Goal: Information Seeking & Learning: Learn about a topic

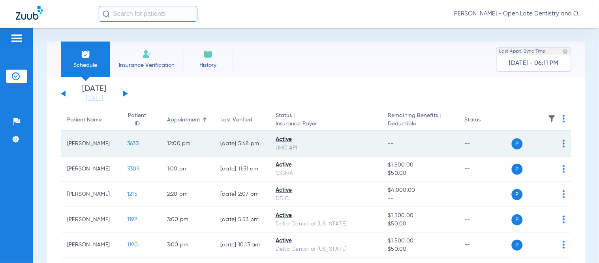
click at [127, 144] on span "3633" at bounding box center [132, 144] width 11 height 6
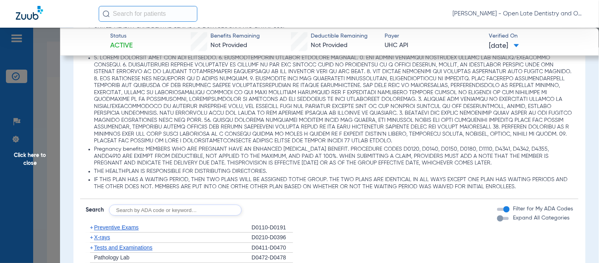
scroll to position [614, 0]
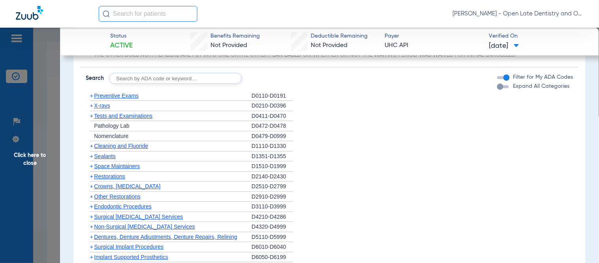
click at [92, 105] on span "+" at bounding box center [91, 105] width 3 height 6
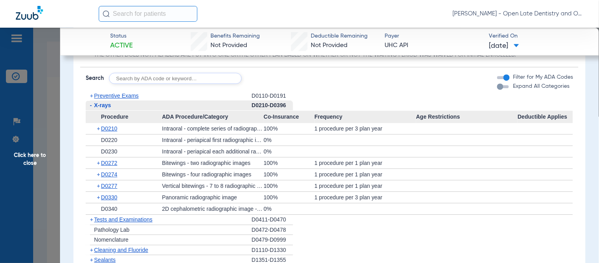
click at [92, 97] on span "+" at bounding box center [91, 95] width 3 height 6
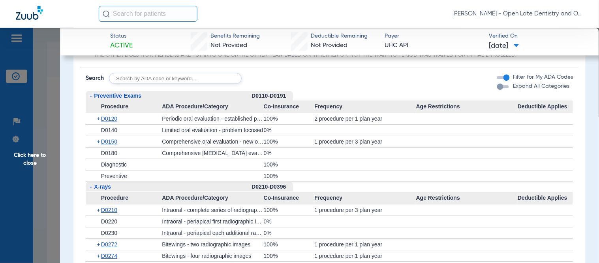
click at [98, 117] on span "+" at bounding box center [99, 118] width 4 height 11
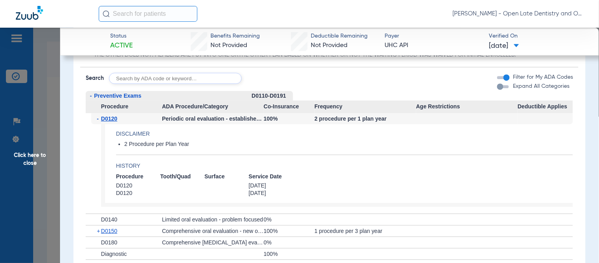
click at [98, 117] on span "-" at bounding box center [99, 118] width 4 height 11
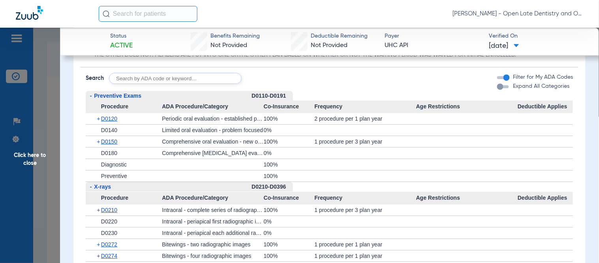
click at [100, 141] on span "+" at bounding box center [99, 141] width 4 height 11
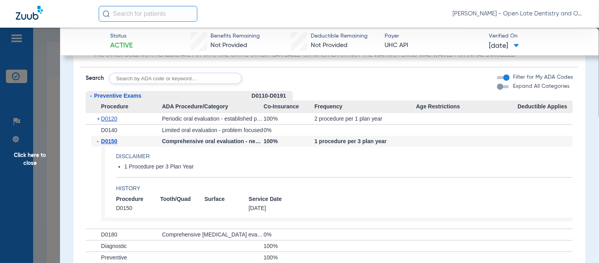
click at [100, 141] on span "-" at bounding box center [99, 140] width 4 height 11
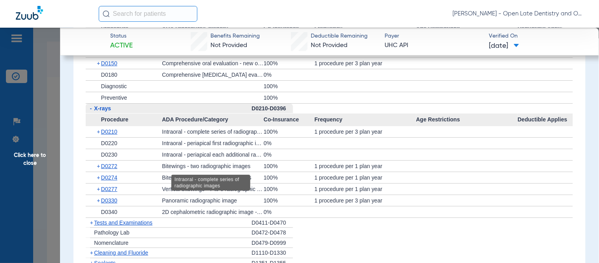
scroll to position [702, 0]
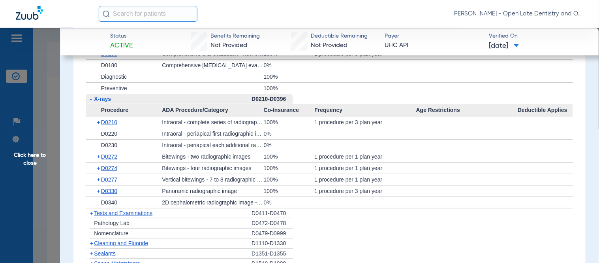
click at [97, 164] on span "+" at bounding box center [99, 167] width 4 height 11
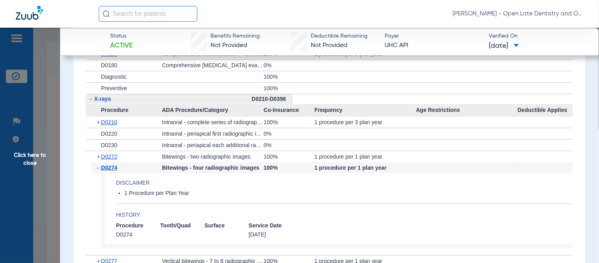
click at [97, 164] on span "-" at bounding box center [99, 167] width 4 height 11
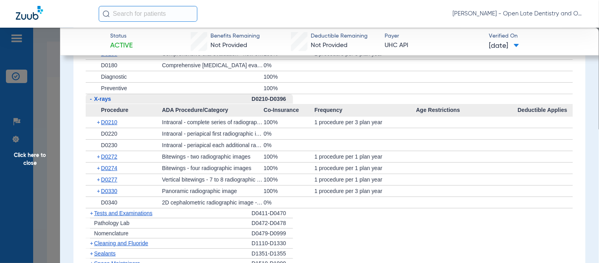
click at [97, 164] on span "+" at bounding box center [99, 167] width 4 height 11
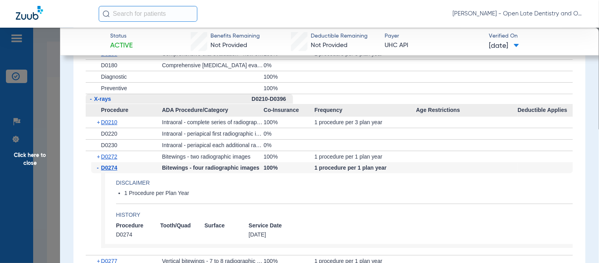
click at [97, 164] on span "-" at bounding box center [99, 167] width 4 height 11
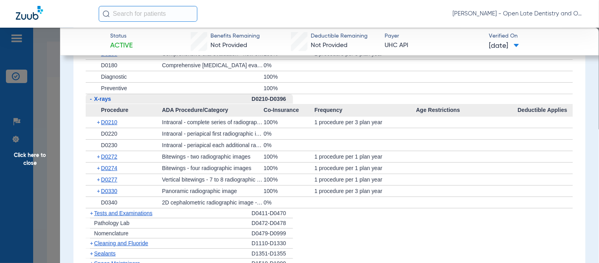
click at [31, 159] on span "Click here to close" at bounding box center [30, 159] width 60 height 263
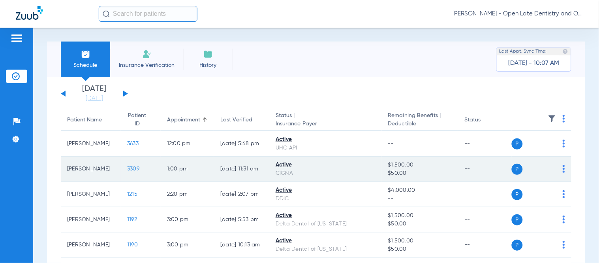
scroll to position [44, 0]
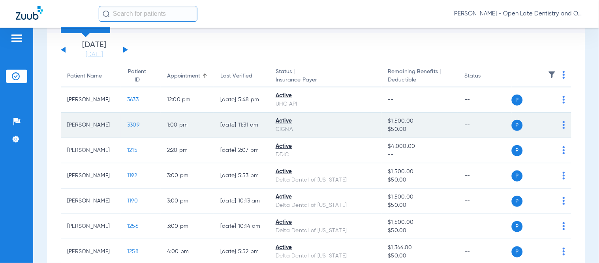
click at [127, 124] on span "3309" at bounding box center [133, 125] width 12 height 6
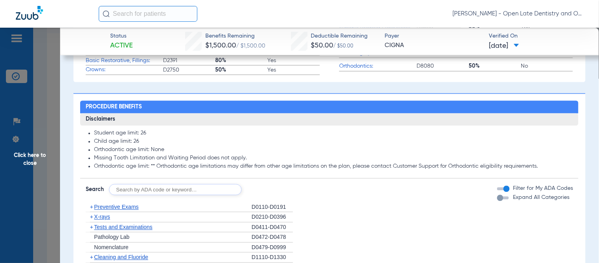
scroll to position [439, 0]
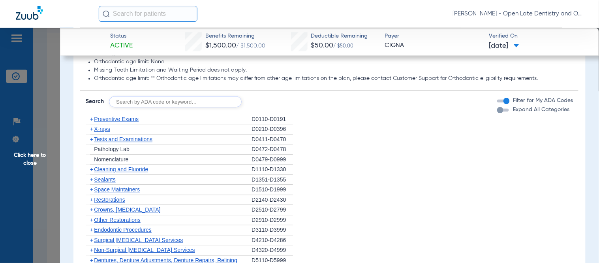
click at [93, 132] on span "+" at bounding box center [91, 129] width 3 height 6
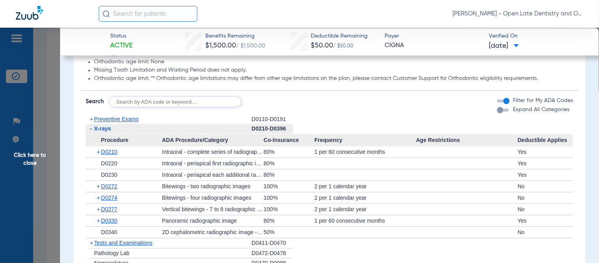
scroll to position [483, 0]
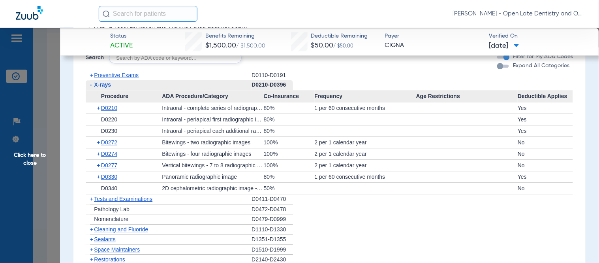
click at [98, 181] on span "+" at bounding box center [99, 176] width 4 height 11
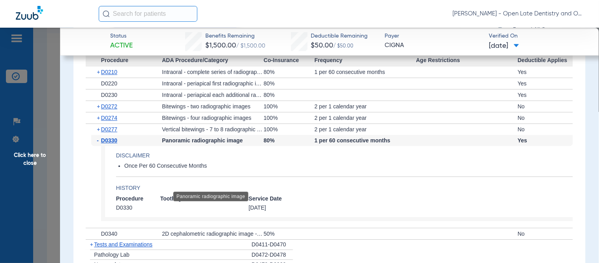
scroll to position [527, 0]
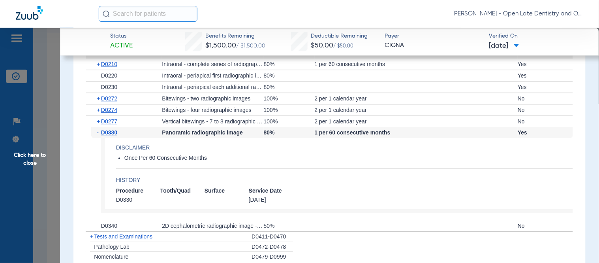
click at [99, 115] on span "+" at bounding box center [99, 109] width 4 height 11
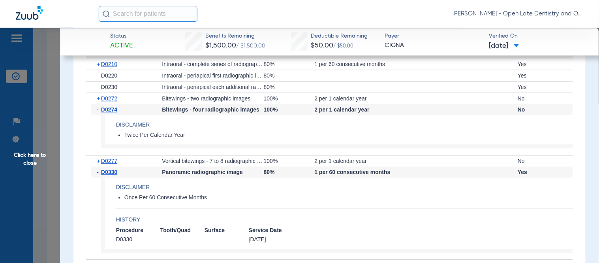
click at [99, 115] on span "-" at bounding box center [99, 109] width 4 height 11
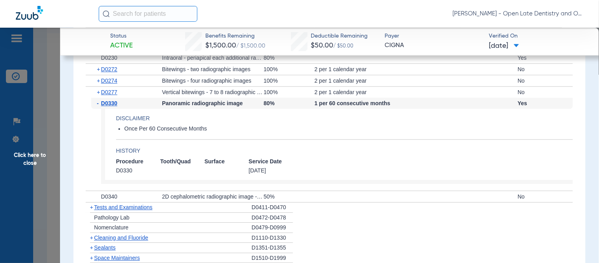
scroll to position [570, 0]
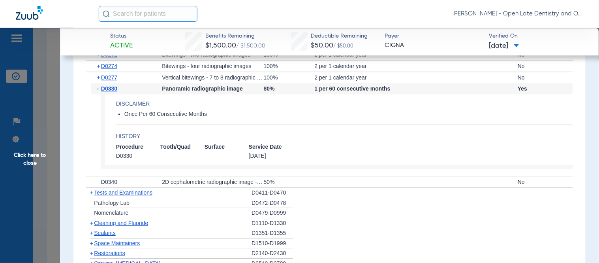
click at [92, 226] on span "+" at bounding box center [91, 223] width 3 height 6
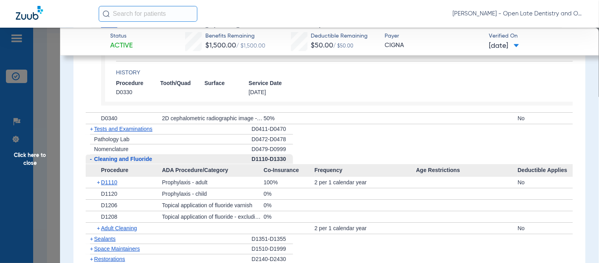
scroll to position [702, 0]
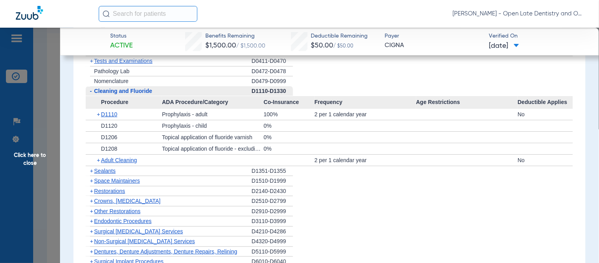
click at [30, 157] on span "Click here to close" at bounding box center [30, 159] width 60 height 263
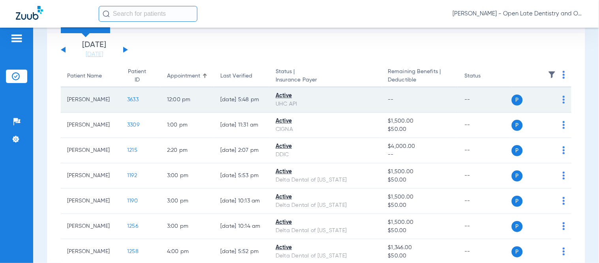
click at [127, 98] on span "3633" at bounding box center [132, 100] width 11 height 6
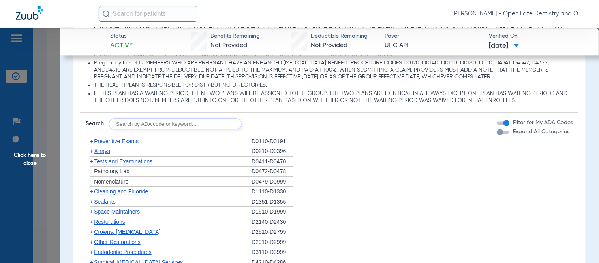
scroll to position [614, 0]
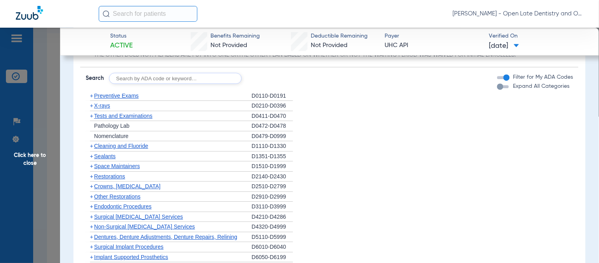
click at [90, 105] on span "+" at bounding box center [91, 105] width 3 height 6
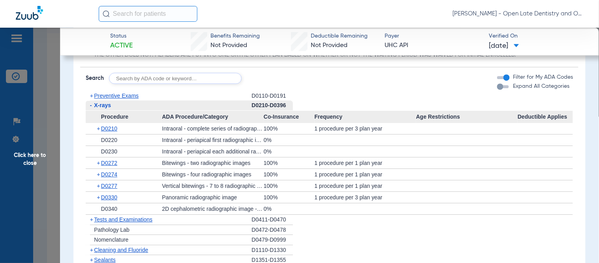
click at [97, 173] on span "+" at bounding box center [99, 174] width 4 height 11
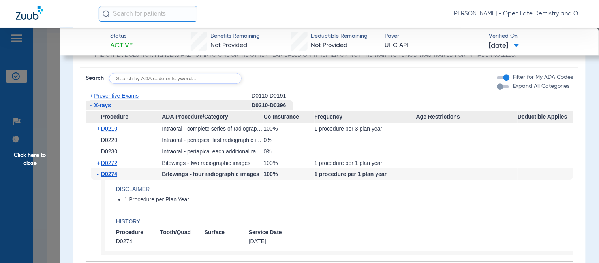
click at [97, 173] on span "-" at bounding box center [99, 173] width 4 height 11
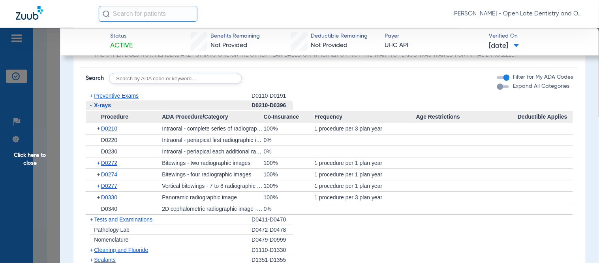
click at [40, 160] on span "Click here to close" at bounding box center [30, 159] width 60 height 263
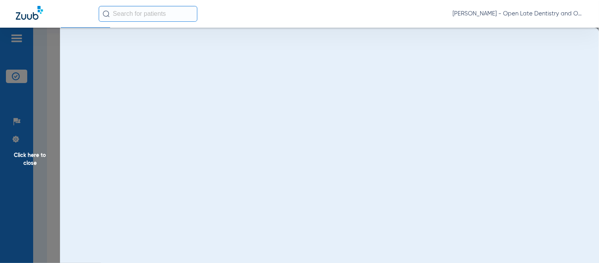
scroll to position [0, 0]
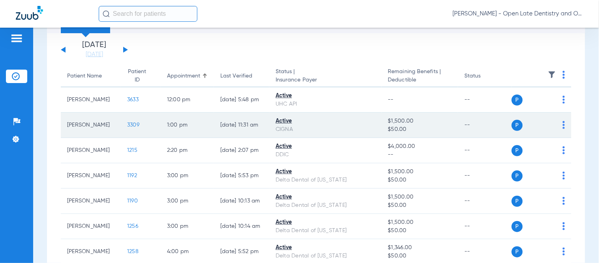
click at [127, 122] on span "3309" at bounding box center [133, 125] width 12 height 6
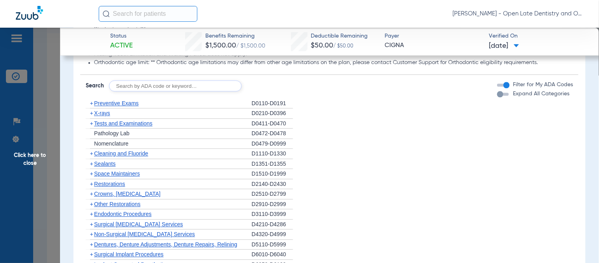
scroll to position [483, 0]
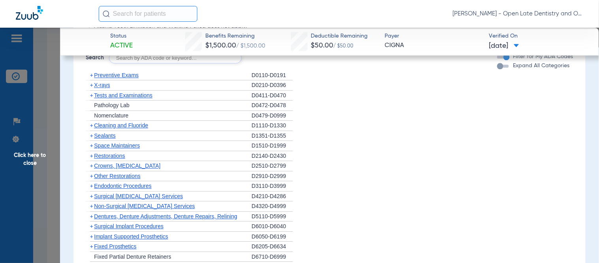
click at [92, 88] on span "+" at bounding box center [91, 85] width 3 height 6
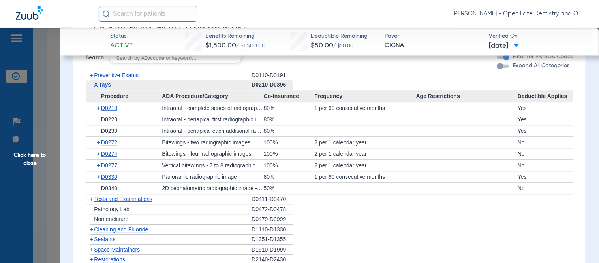
click at [98, 181] on span "+" at bounding box center [99, 176] width 4 height 11
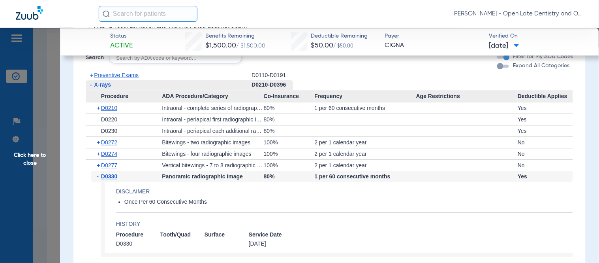
click at [98, 181] on span "-" at bounding box center [99, 176] width 4 height 11
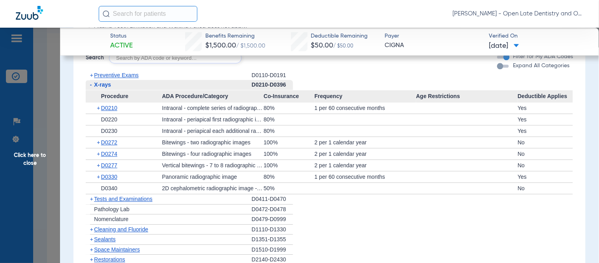
click at [97, 159] on span "+" at bounding box center [99, 153] width 4 height 11
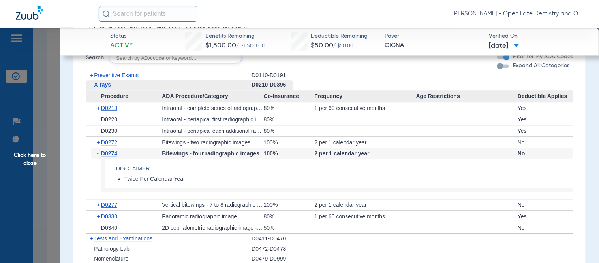
click at [97, 159] on span "-" at bounding box center [99, 153] width 4 height 11
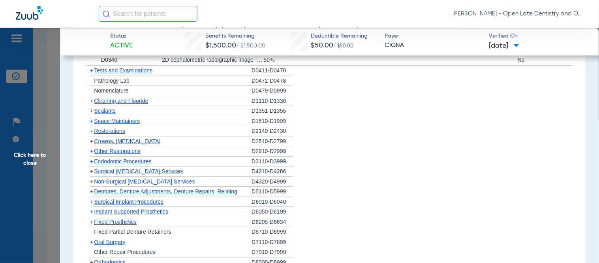
scroll to position [614, 0]
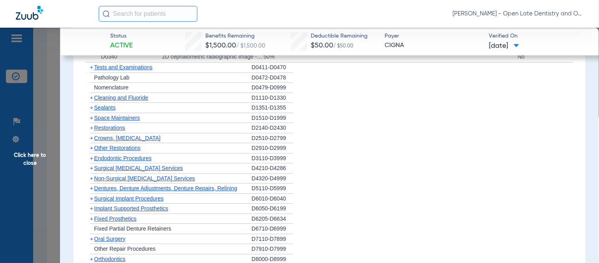
click at [91, 101] on span "+" at bounding box center [91, 97] width 3 height 6
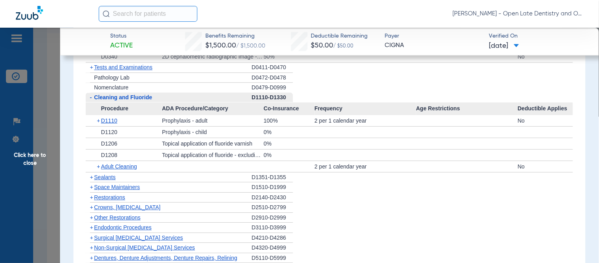
click at [98, 126] on span "+" at bounding box center [99, 120] width 4 height 11
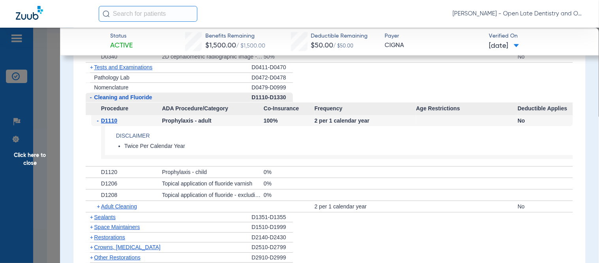
click at [99, 126] on span "-" at bounding box center [99, 120] width 4 height 11
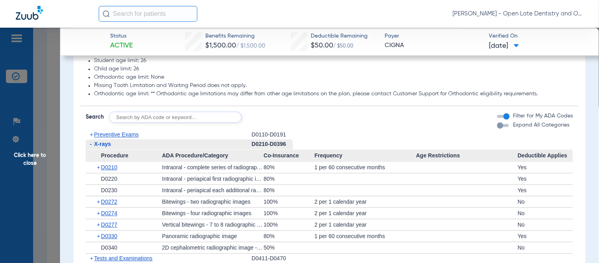
scroll to position [439, 0]
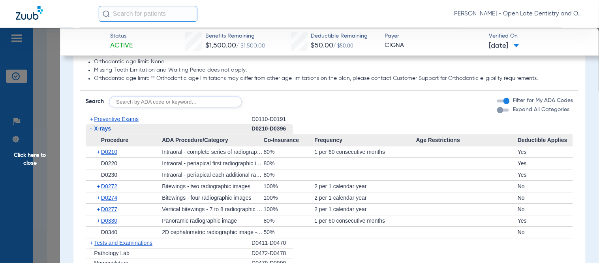
click at [89, 134] on span "-" at bounding box center [90, 129] width 8 height 10
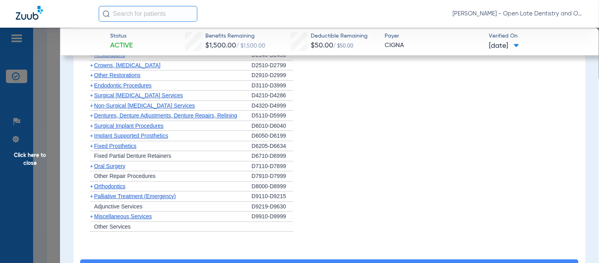
scroll to position [702, 0]
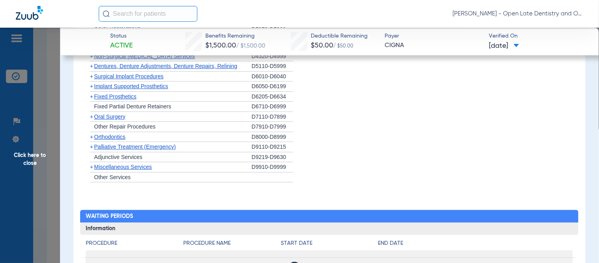
click at [91, 140] on span "+" at bounding box center [91, 137] width 3 height 6
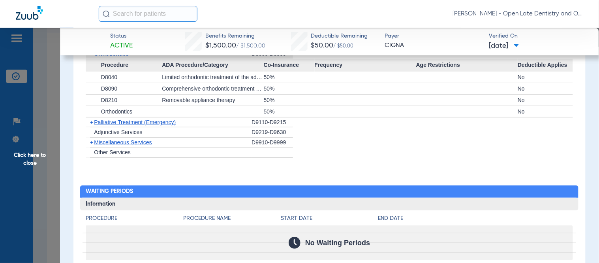
scroll to position [790, 0]
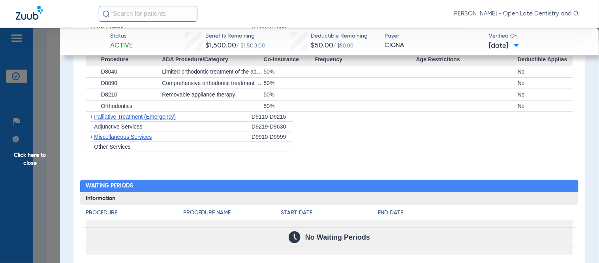
click at [92, 140] on span "+" at bounding box center [91, 137] width 3 height 6
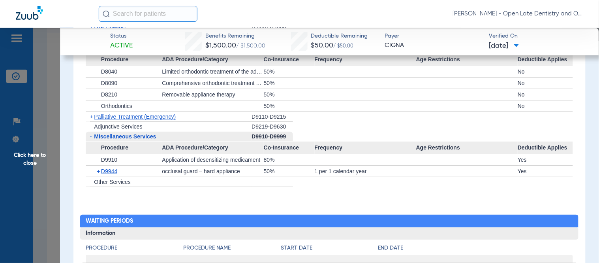
click at [28, 158] on span "Click here to close" at bounding box center [30, 159] width 60 height 263
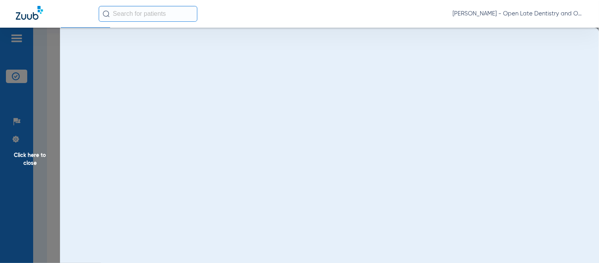
scroll to position [0, 0]
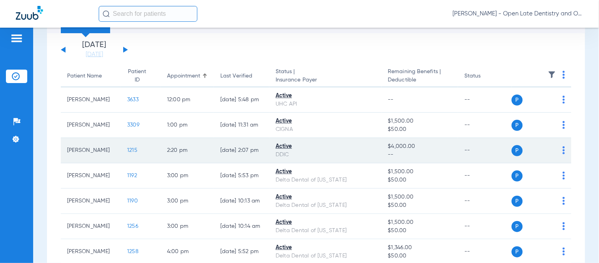
click at [127, 151] on span "1215" at bounding box center [132, 150] width 10 height 6
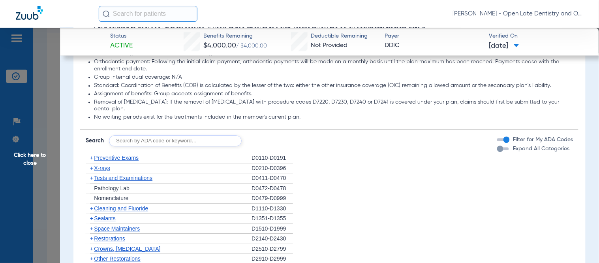
scroll to position [483, 0]
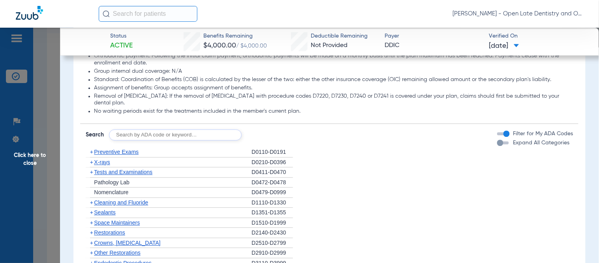
click at [94, 151] on span "Preventive Exams" at bounding box center [116, 152] width 45 height 6
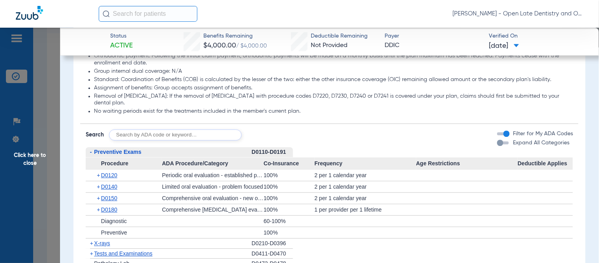
click at [97, 174] on span "+" at bounding box center [99, 174] width 4 height 11
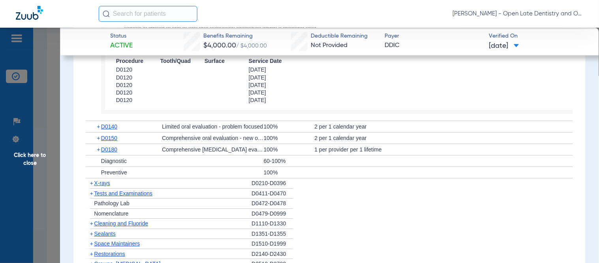
scroll to position [658, 0]
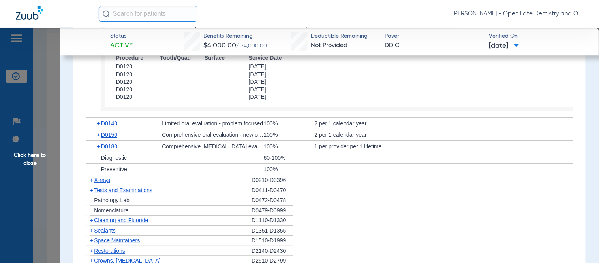
click at [91, 177] on span "+" at bounding box center [91, 180] width 3 height 6
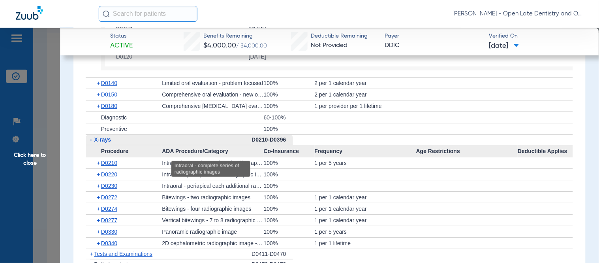
scroll to position [745, 0]
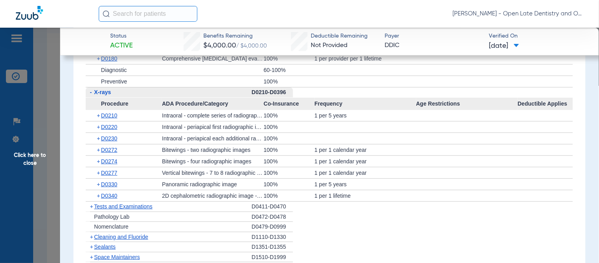
click at [100, 158] on span "+" at bounding box center [99, 161] width 4 height 11
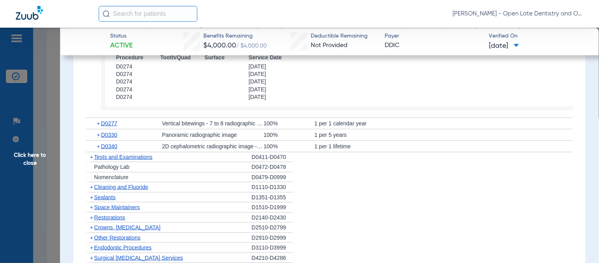
scroll to position [921, 0]
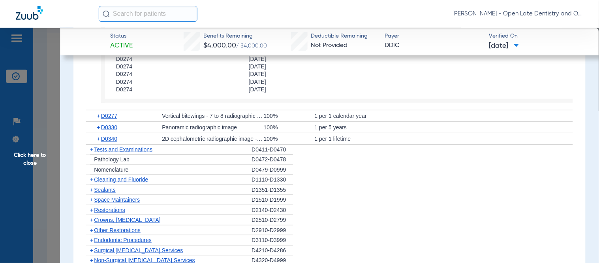
click at [92, 149] on span "+" at bounding box center [91, 149] width 3 height 6
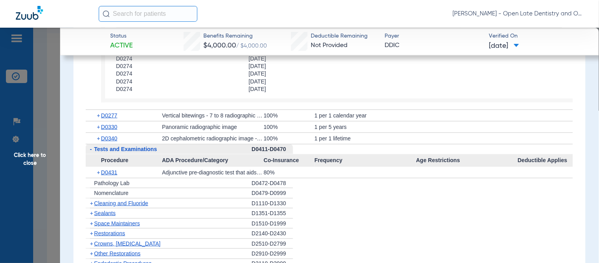
scroll to position [921, 0]
click at [94, 201] on span "Cleaning and Fluoride" at bounding box center [121, 203] width 54 height 6
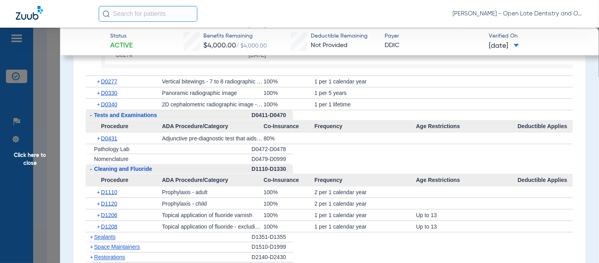
scroll to position [965, 0]
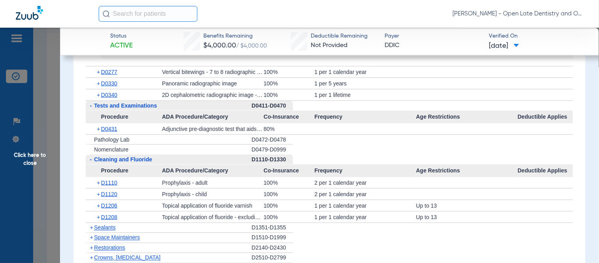
click at [97, 182] on span "+" at bounding box center [99, 182] width 4 height 11
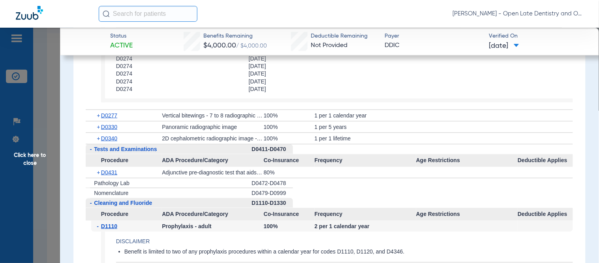
scroll to position [921, 0]
click at [37, 156] on span "Click here to close" at bounding box center [30, 159] width 60 height 263
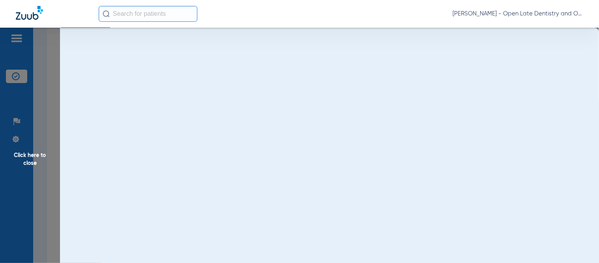
scroll to position [0, 0]
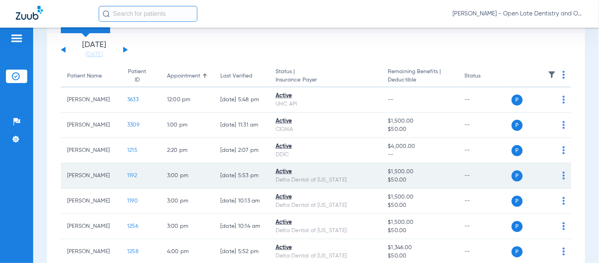
click at [127, 175] on span "1192" at bounding box center [132, 176] width 10 height 6
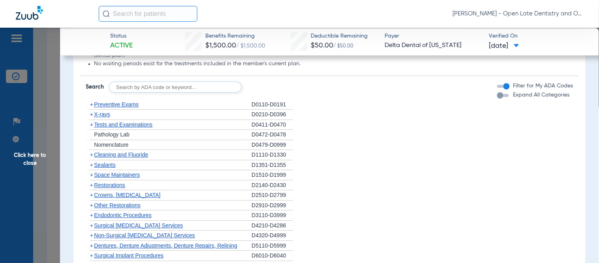
scroll to position [483, 0]
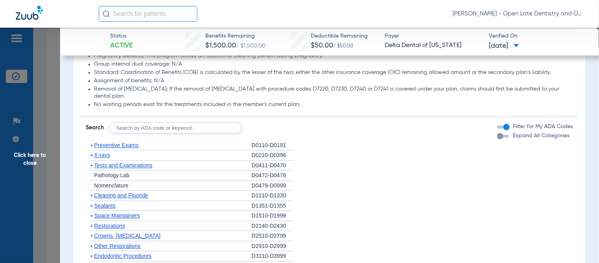
click at [90, 144] on span "+" at bounding box center [91, 145] width 3 height 6
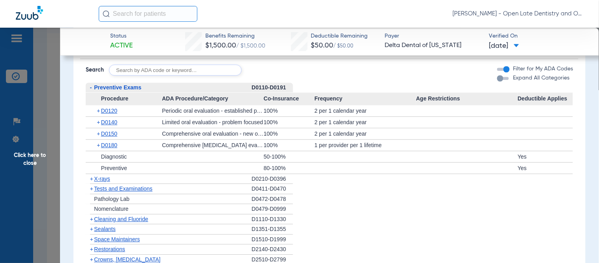
scroll to position [527, 0]
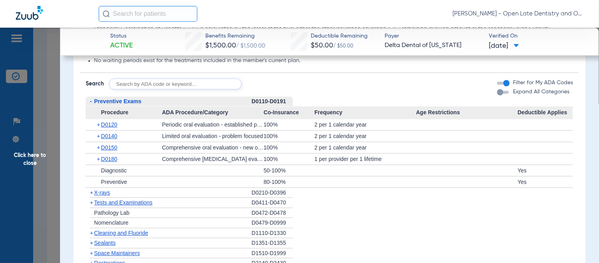
click at [99, 120] on span "+" at bounding box center [99, 124] width 4 height 11
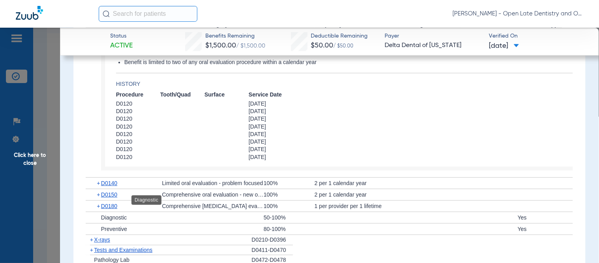
scroll to position [702, 0]
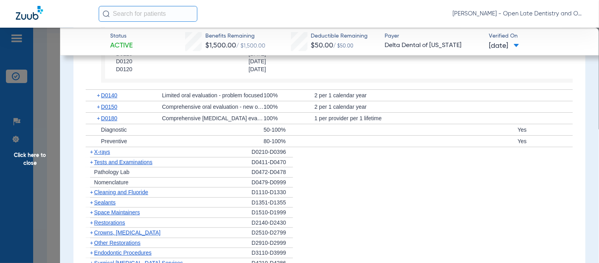
click at [92, 150] on span "+" at bounding box center [91, 152] width 3 height 6
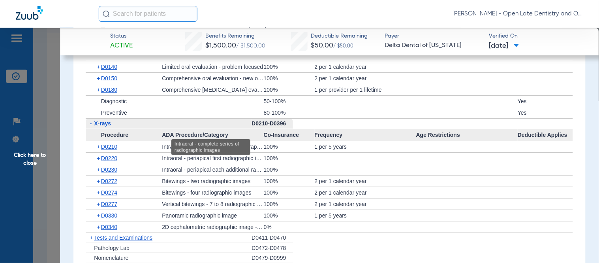
scroll to position [745, 0]
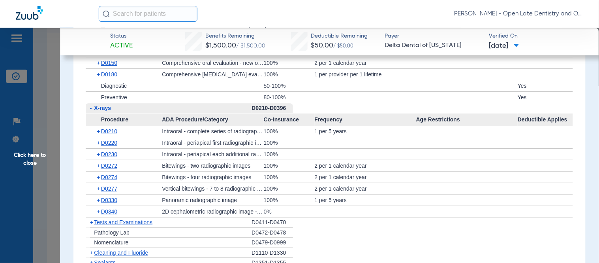
click at [97, 175] on span "+" at bounding box center [99, 176] width 4 height 11
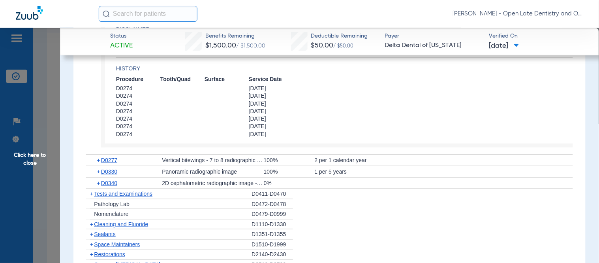
scroll to position [921, 0]
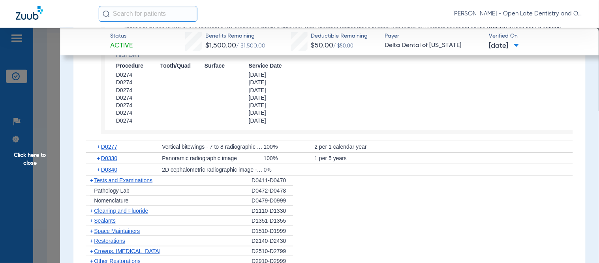
click at [94, 211] on span "Cleaning and Fluoride" at bounding box center [121, 210] width 54 height 6
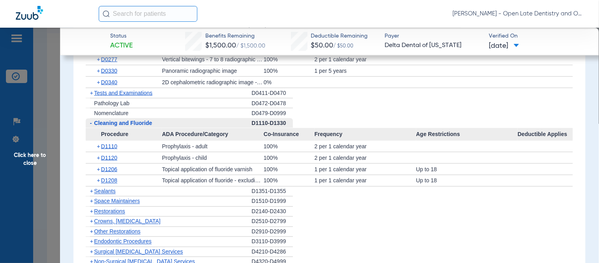
scroll to position [1009, 0]
click at [99, 144] on span "+" at bounding box center [99, 145] width 4 height 11
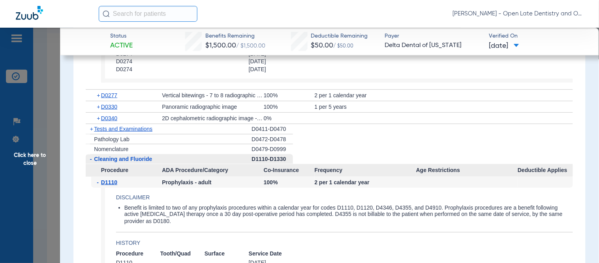
scroll to position [877, 0]
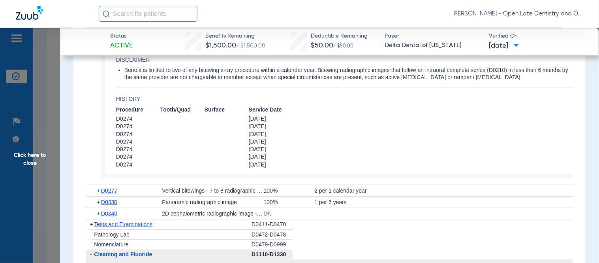
click at [32, 162] on span "Click here to close" at bounding box center [30, 159] width 60 height 263
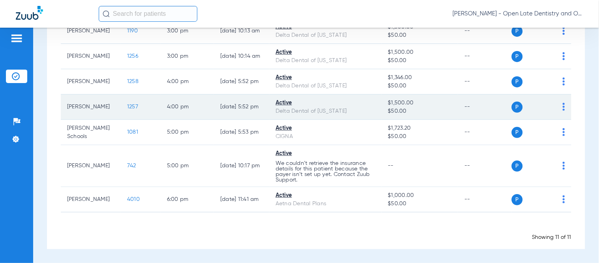
scroll to position [219, 0]
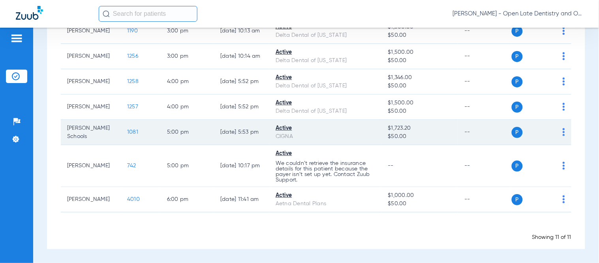
click at [127, 134] on span "1081" at bounding box center [132, 132] width 11 height 6
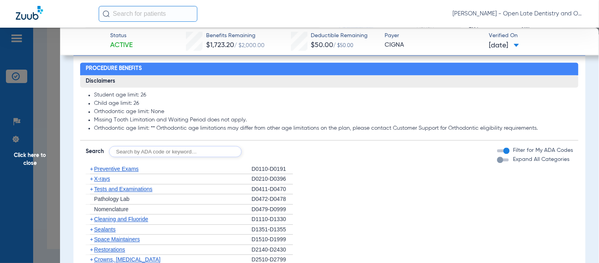
scroll to position [439, 0]
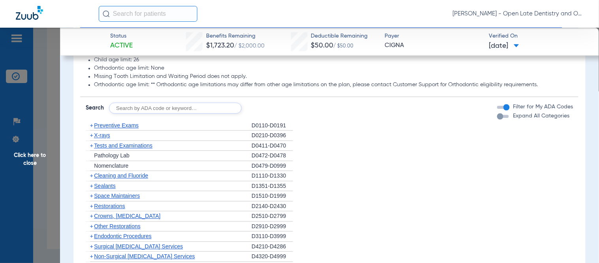
click at [92, 125] on span "+" at bounding box center [91, 125] width 3 height 6
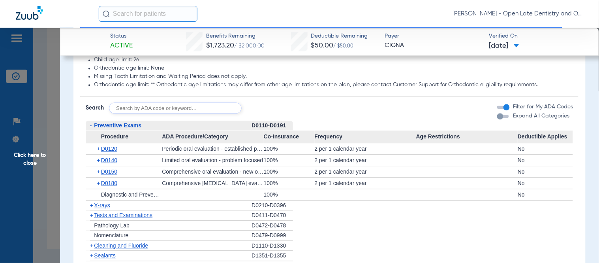
drag, startPoint x: 92, startPoint y: 125, endPoint x: 92, endPoint y: 130, distance: 4.3
click at [92, 126] on span "-" at bounding box center [90, 125] width 8 height 10
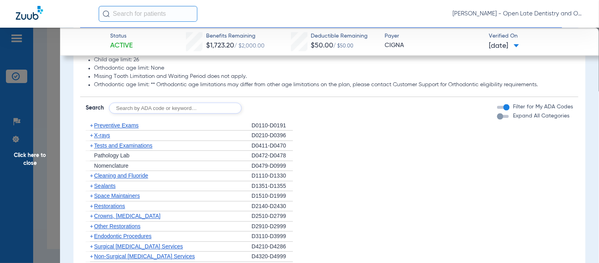
click at [92, 139] on span "+" at bounding box center [90, 135] width 8 height 10
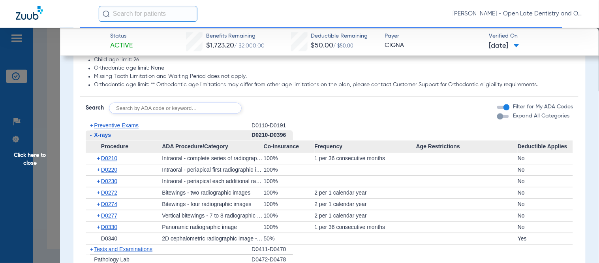
click at [100, 206] on span "+" at bounding box center [99, 203] width 4 height 11
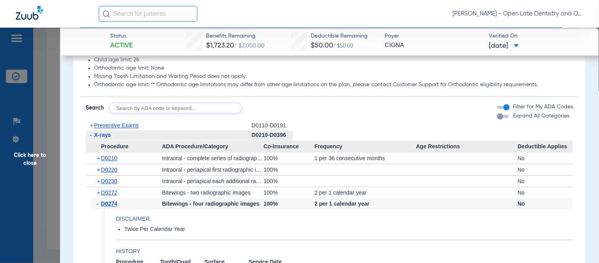
click at [100, 206] on span "-" at bounding box center [99, 203] width 4 height 11
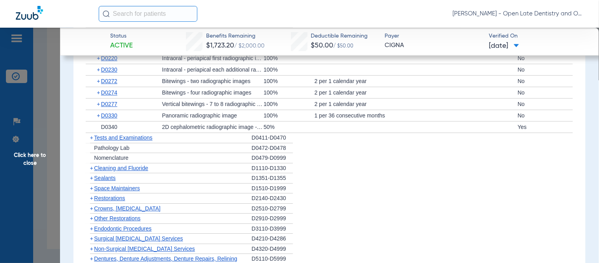
scroll to position [570, 0]
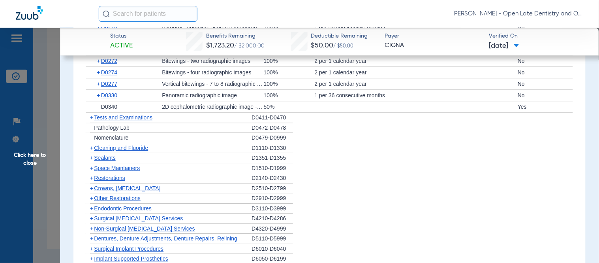
click at [90, 148] on span "+" at bounding box center [91, 148] width 3 height 6
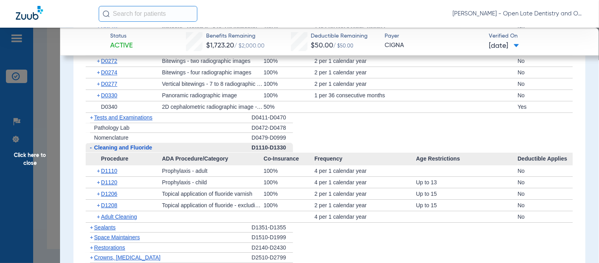
click at [98, 170] on span "+" at bounding box center [99, 170] width 4 height 11
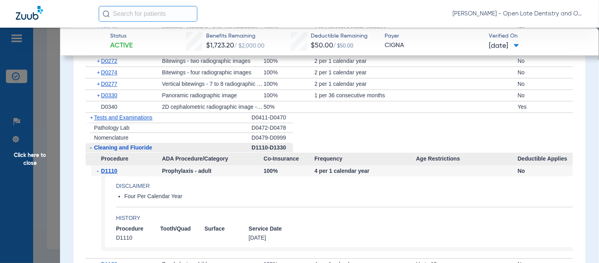
click at [98, 170] on span "-" at bounding box center [99, 170] width 4 height 11
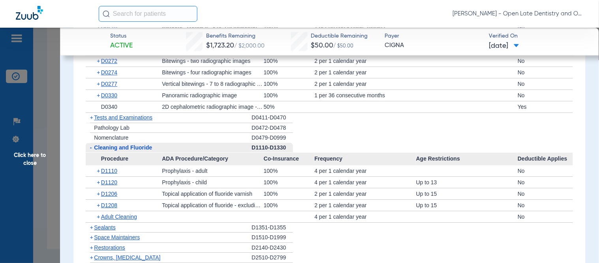
click at [98, 193] on span "+" at bounding box center [99, 193] width 4 height 11
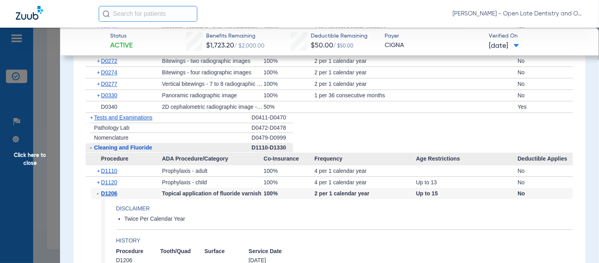
click at [98, 193] on span "-" at bounding box center [99, 193] width 4 height 11
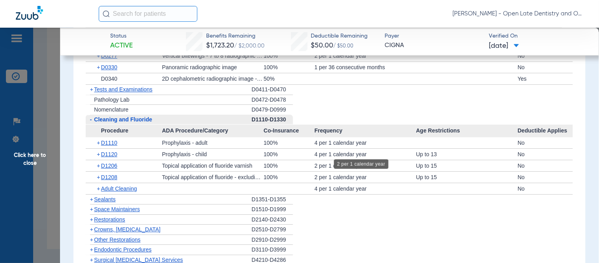
scroll to position [614, 0]
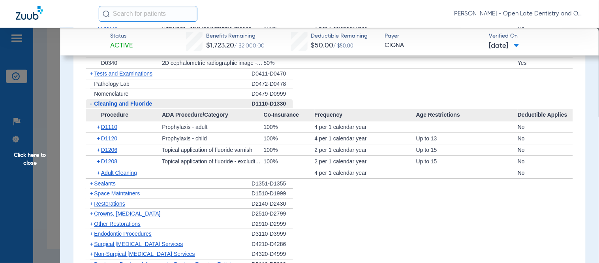
click at [43, 159] on span "Click here to close" at bounding box center [30, 159] width 60 height 263
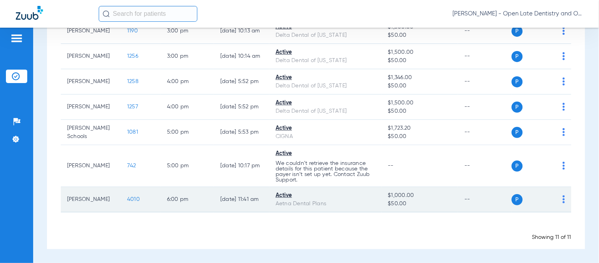
click at [127, 200] on span "4010" at bounding box center [133, 199] width 13 height 6
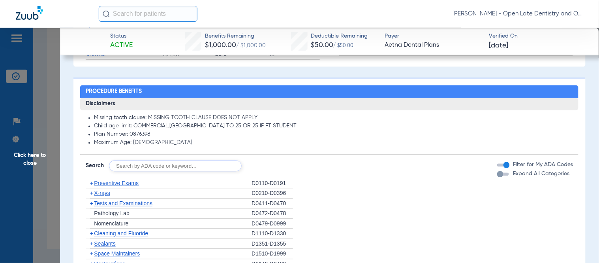
scroll to position [439, 0]
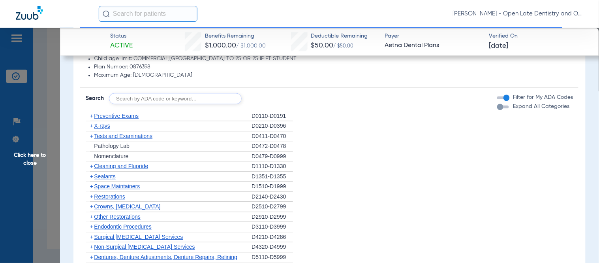
click at [91, 115] on span "+" at bounding box center [91, 116] width 3 height 6
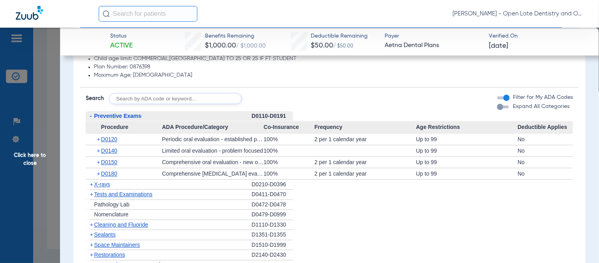
click at [91, 115] on span "-" at bounding box center [91, 116] width 2 height 6
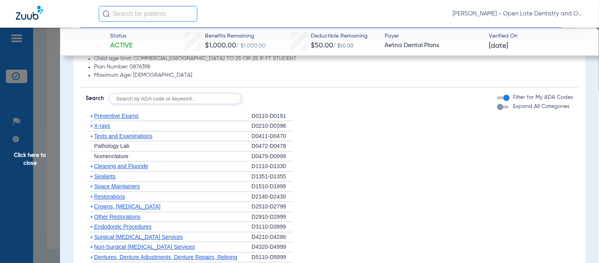
click at [92, 128] on span "+" at bounding box center [91, 125] width 3 height 6
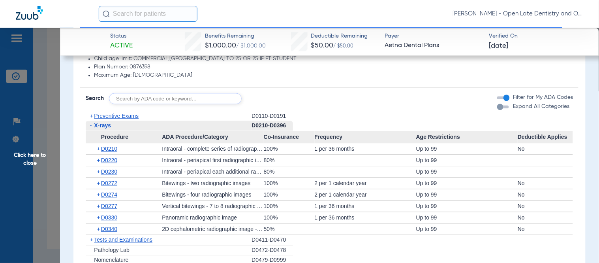
click at [92, 127] on span "-" at bounding box center [90, 125] width 8 height 10
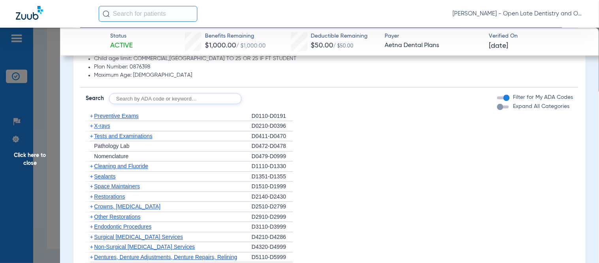
click at [90, 116] on span "+" at bounding box center [91, 116] width 3 height 6
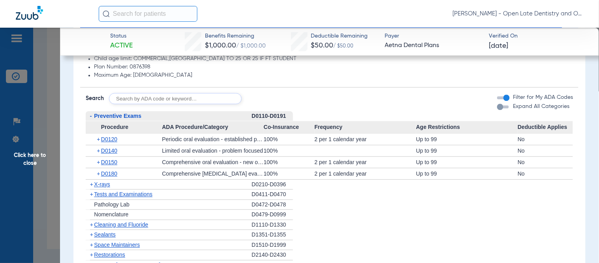
click at [99, 161] on span "+" at bounding box center [99, 161] width 4 height 11
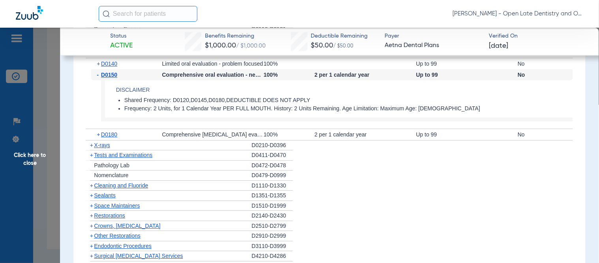
scroll to position [527, 0]
click at [90, 145] on span "+" at bounding box center [91, 144] width 3 height 6
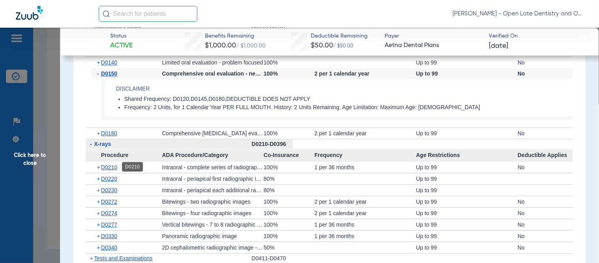
scroll to position [570, 0]
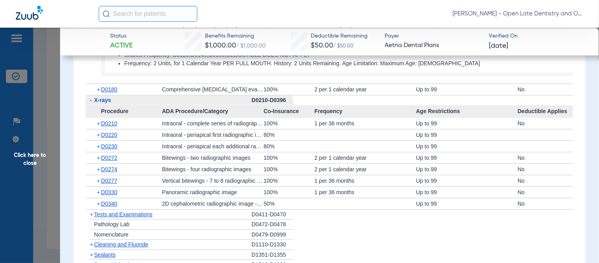
click at [97, 168] on span "+" at bounding box center [99, 169] width 4 height 11
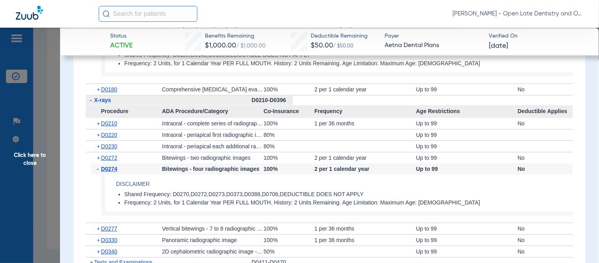
click at [97, 166] on span "-" at bounding box center [99, 168] width 4 height 11
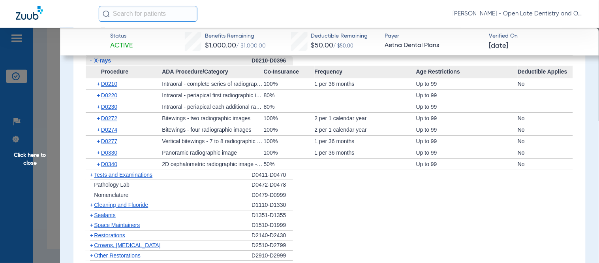
scroll to position [658, 0]
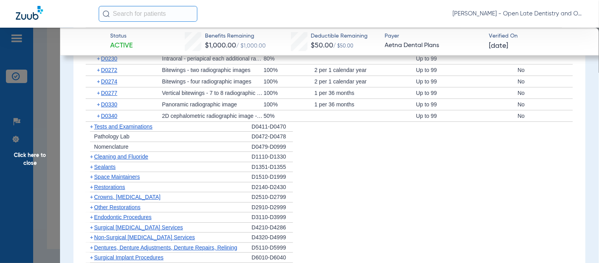
click at [93, 155] on span "+" at bounding box center [91, 156] width 3 height 6
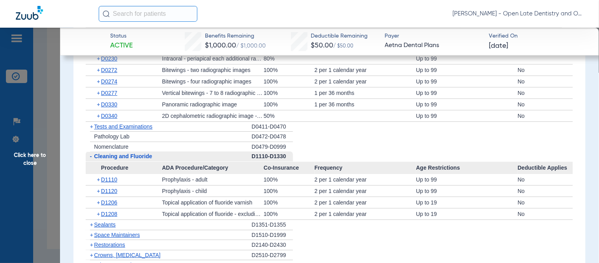
click at [99, 104] on span "+" at bounding box center [99, 104] width 4 height 11
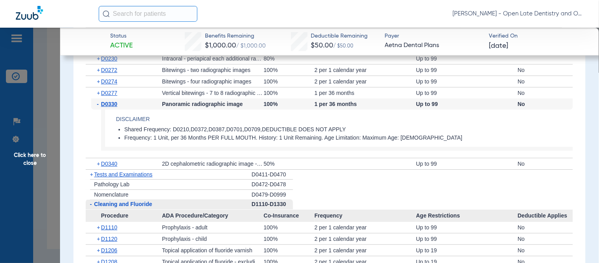
click at [99, 104] on span "-" at bounding box center [99, 103] width 4 height 11
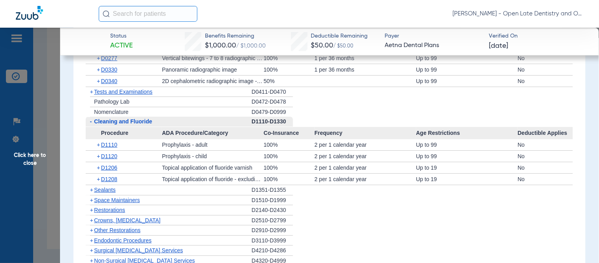
scroll to position [702, 0]
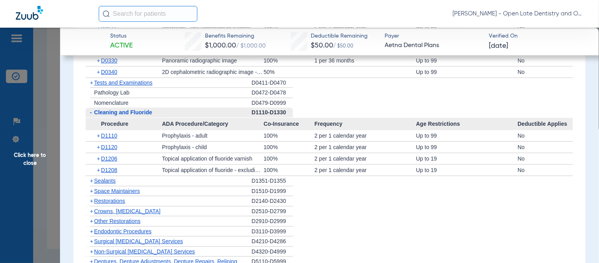
click at [99, 148] on span "+" at bounding box center [99, 146] width 4 height 11
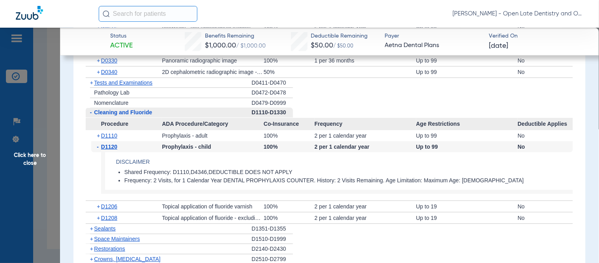
click at [99, 148] on span "-" at bounding box center [99, 146] width 4 height 11
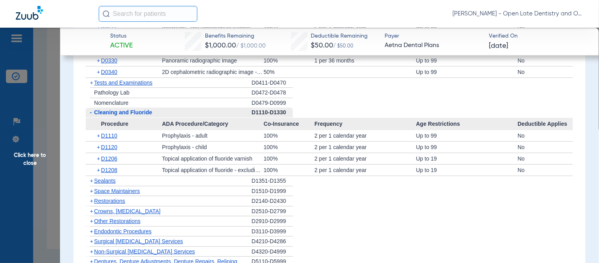
click at [98, 159] on span "+" at bounding box center [99, 158] width 4 height 11
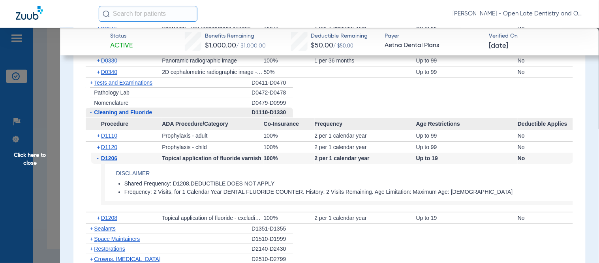
click at [98, 159] on span "-" at bounding box center [99, 157] width 4 height 11
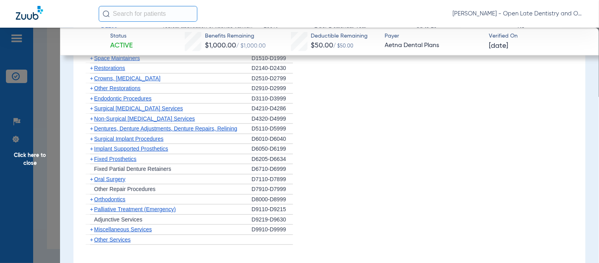
scroll to position [878, 0]
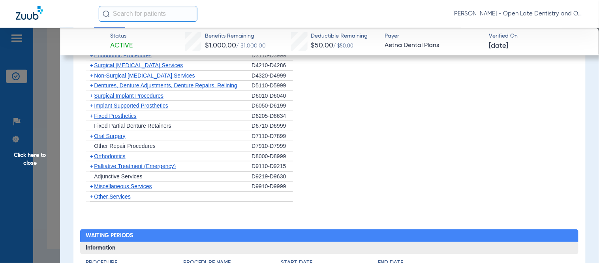
click at [92, 158] on span "+" at bounding box center [91, 156] width 3 height 6
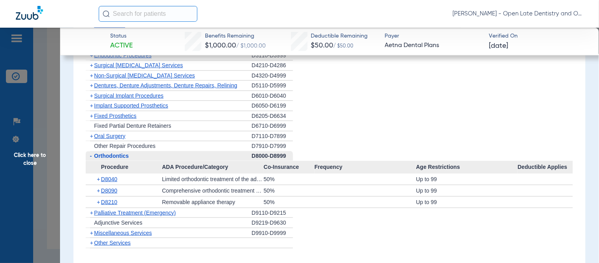
drag, startPoint x: 29, startPoint y: 166, endPoint x: 34, endPoint y: 163, distance: 5.7
click at [29, 166] on span "Click here to close" at bounding box center [30, 159] width 60 height 263
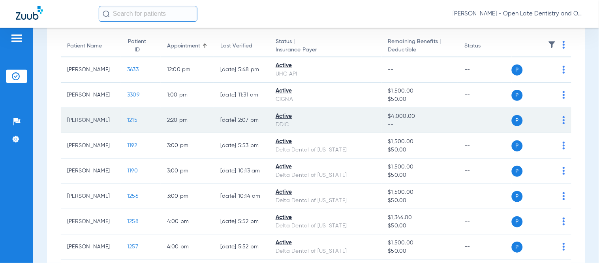
scroll to position [44, 0]
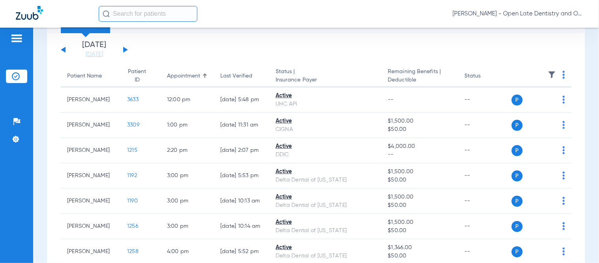
click at [161, 16] on input "text" at bounding box center [148, 14] width 99 height 16
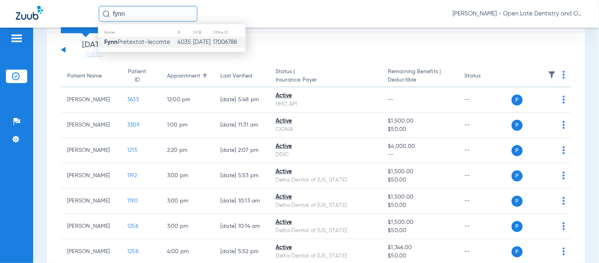
type input "fynn"
click at [157, 43] on span "Fynn Pretextat-lecomte" at bounding box center [137, 42] width 66 height 6
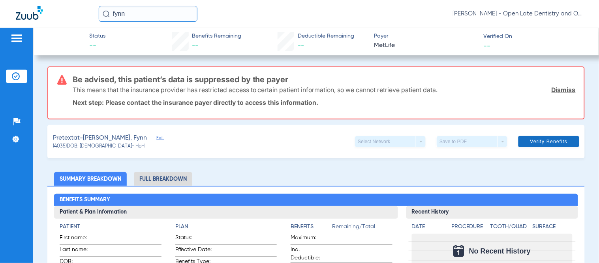
click at [556, 91] on link "Dismiss" at bounding box center [564, 90] width 24 height 8
